Goal: Information Seeking & Learning: Learn about a topic

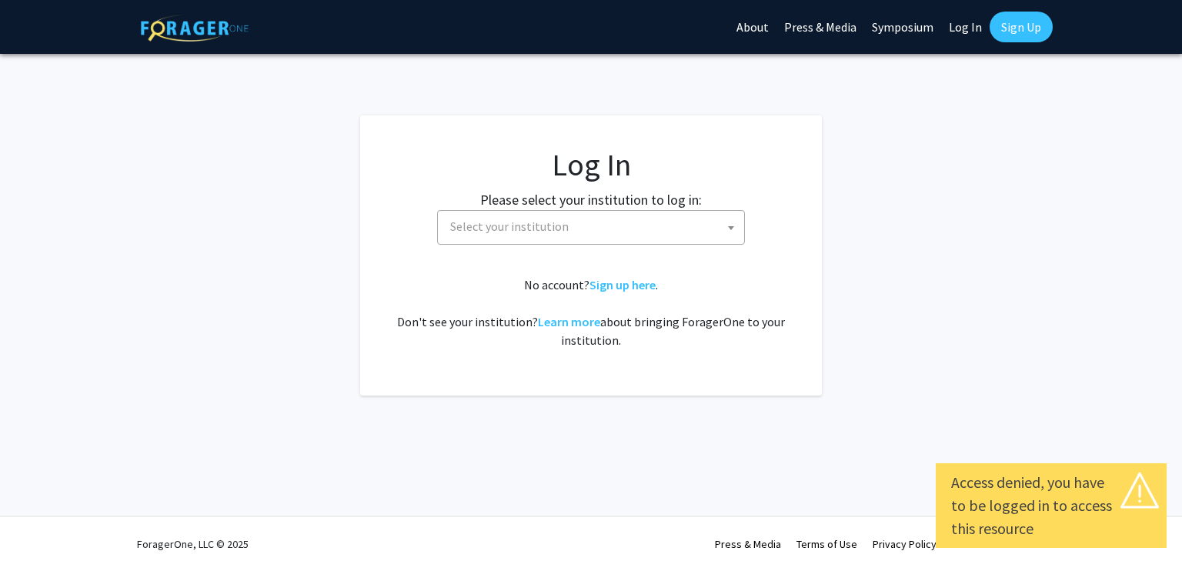
select select
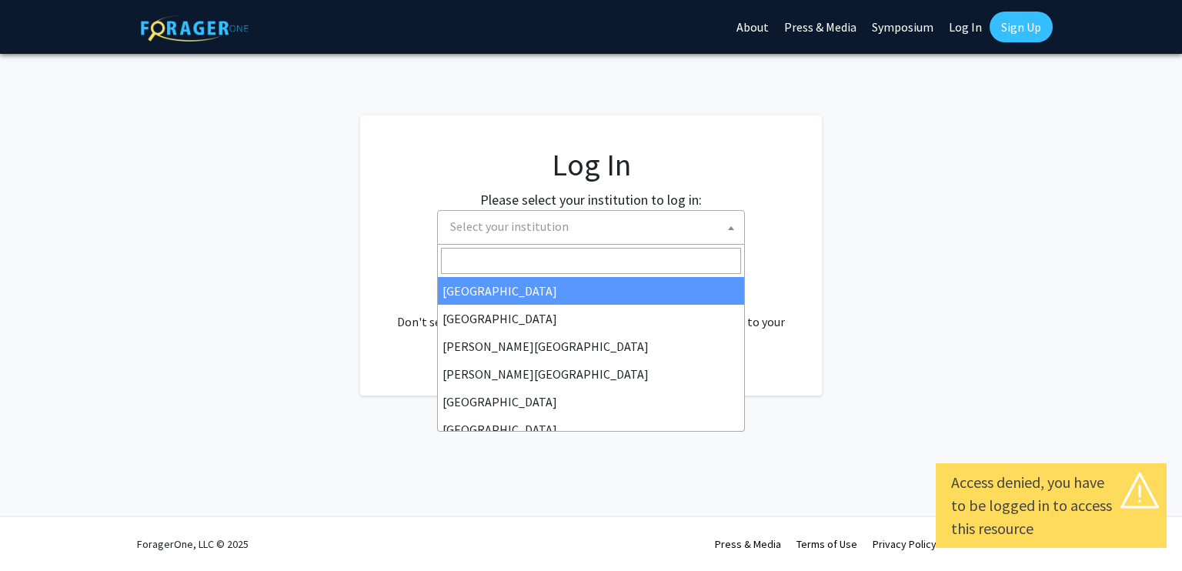
click at [603, 225] on span "Select your institution" at bounding box center [594, 227] width 300 height 32
type input "mis"
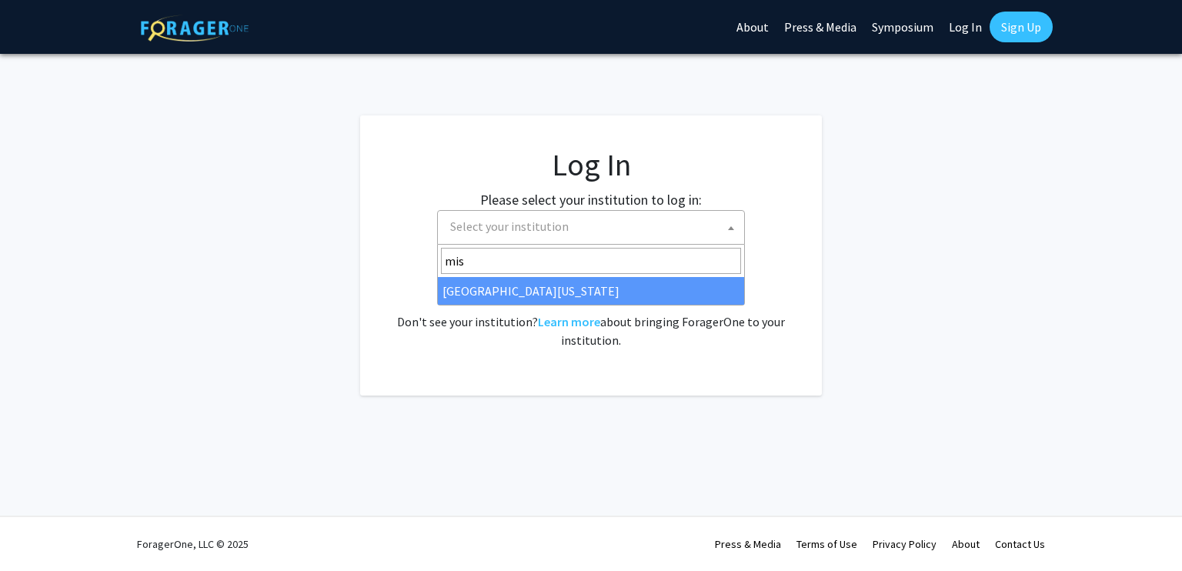
select select "33"
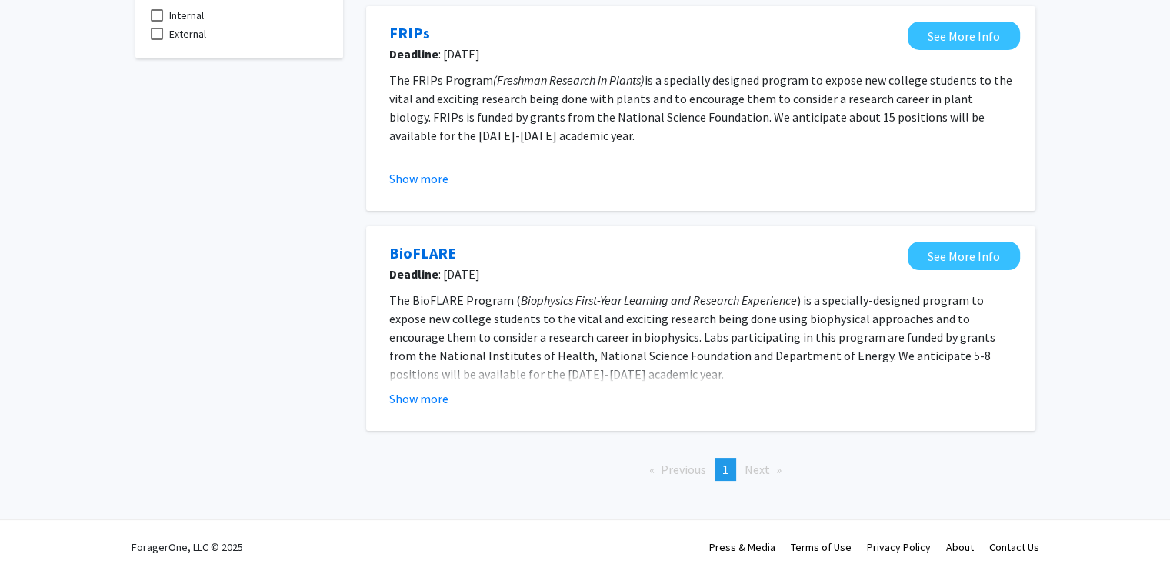
scroll to position [151, 0]
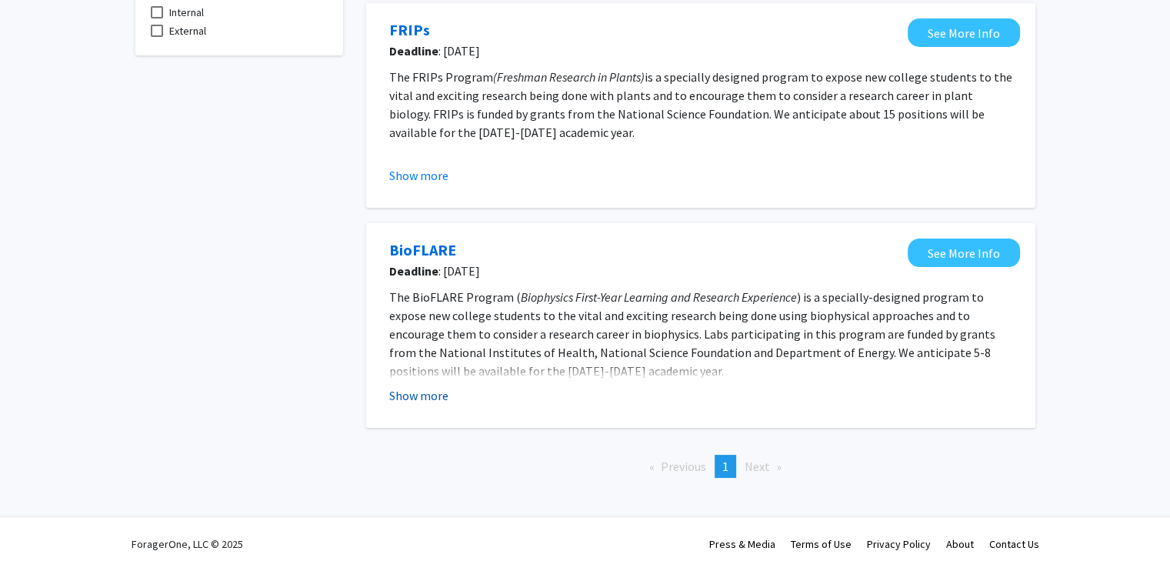
click at [419, 394] on button "Show more" at bounding box center [418, 395] width 59 height 18
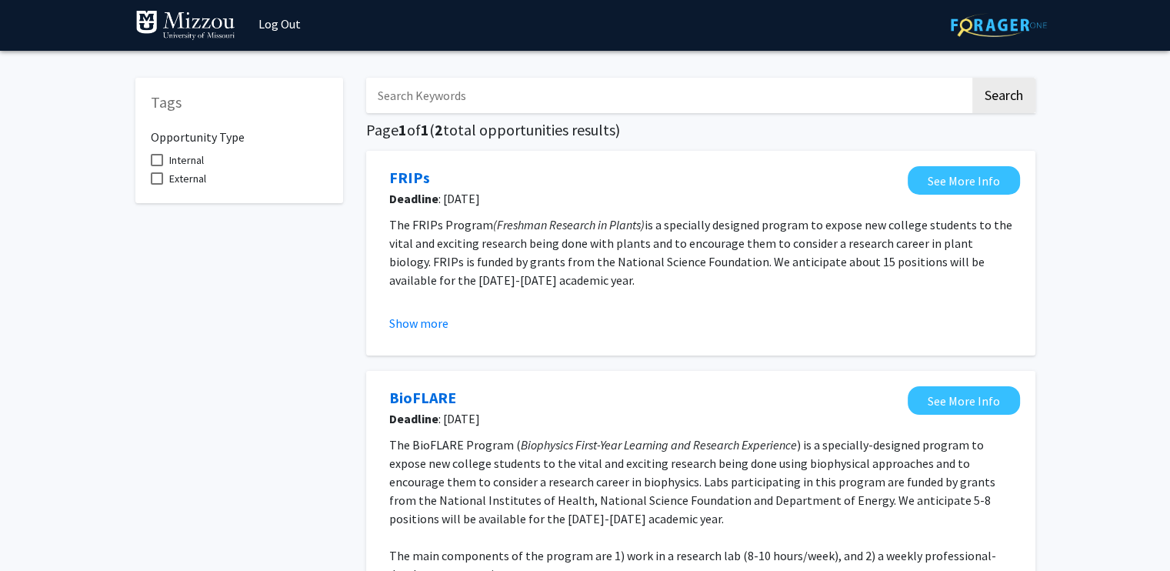
scroll to position [0, 0]
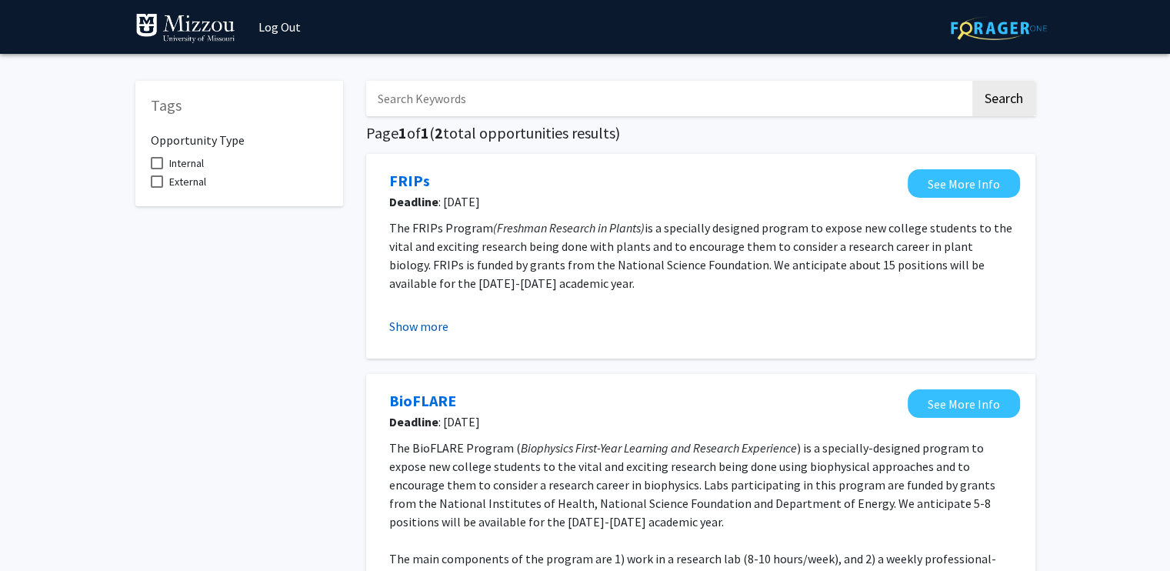
click at [429, 327] on button "Show more" at bounding box center [418, 326] width 59 height 18
